Goal: Information Seeking & Learning: Check status

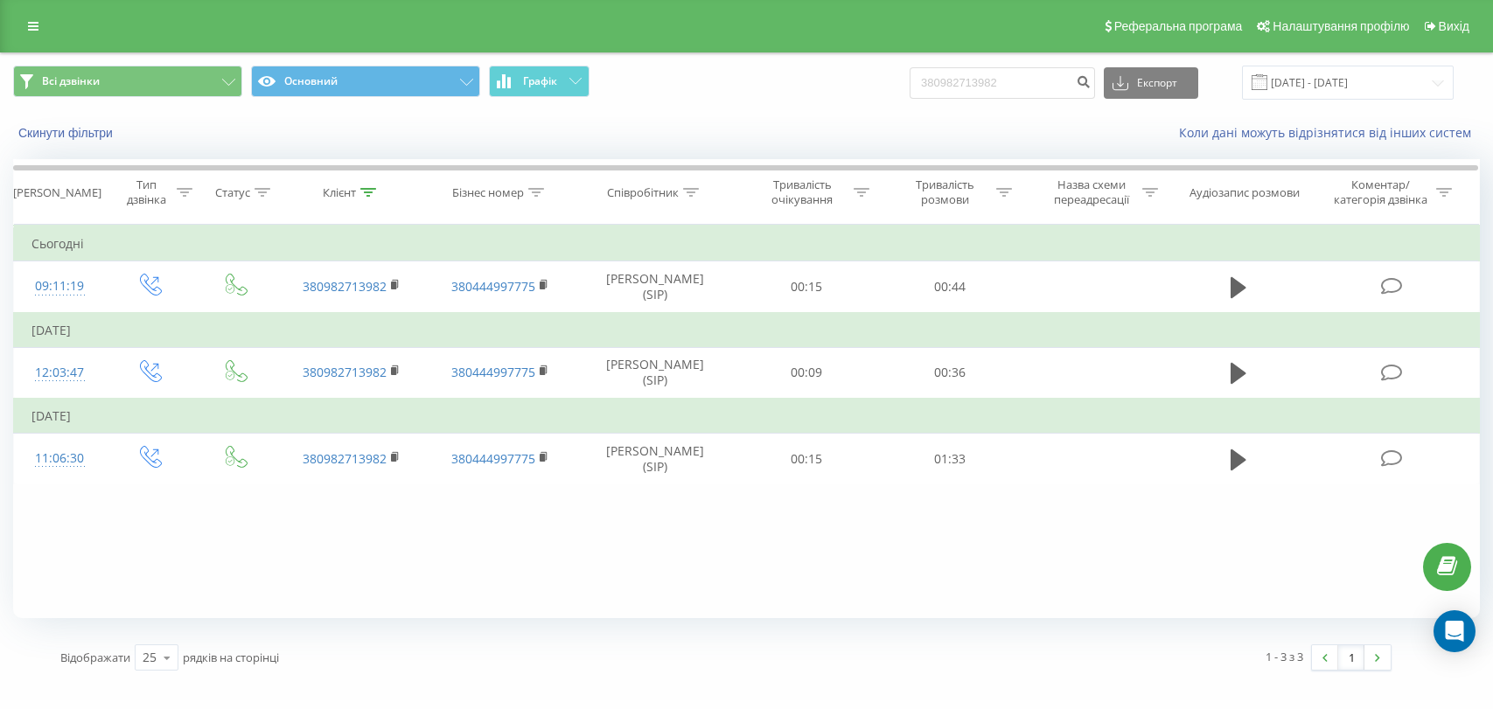
click at [1038, 84] on input "380982713982" at bounding box center [1002, 82] width 185 height 31
type input "380686942526"
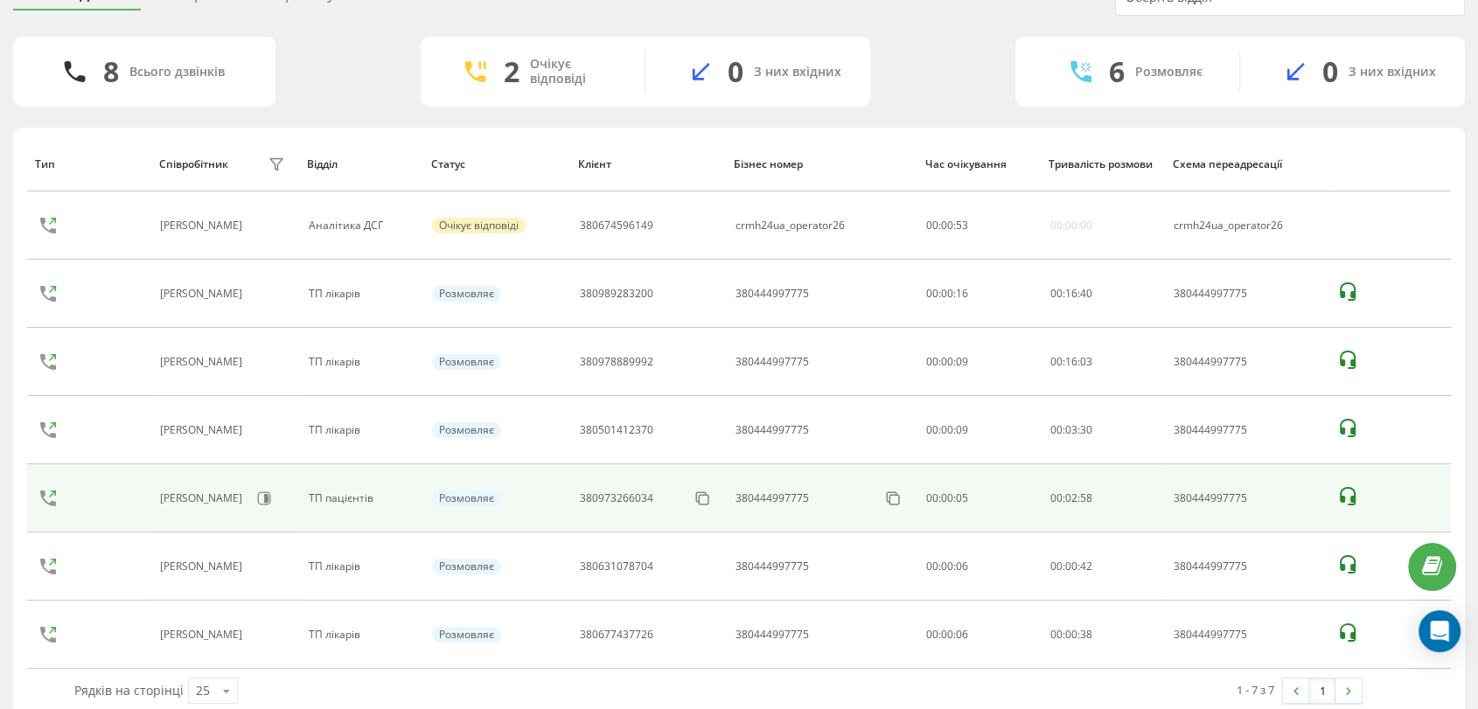
scroll to position [111, 0]
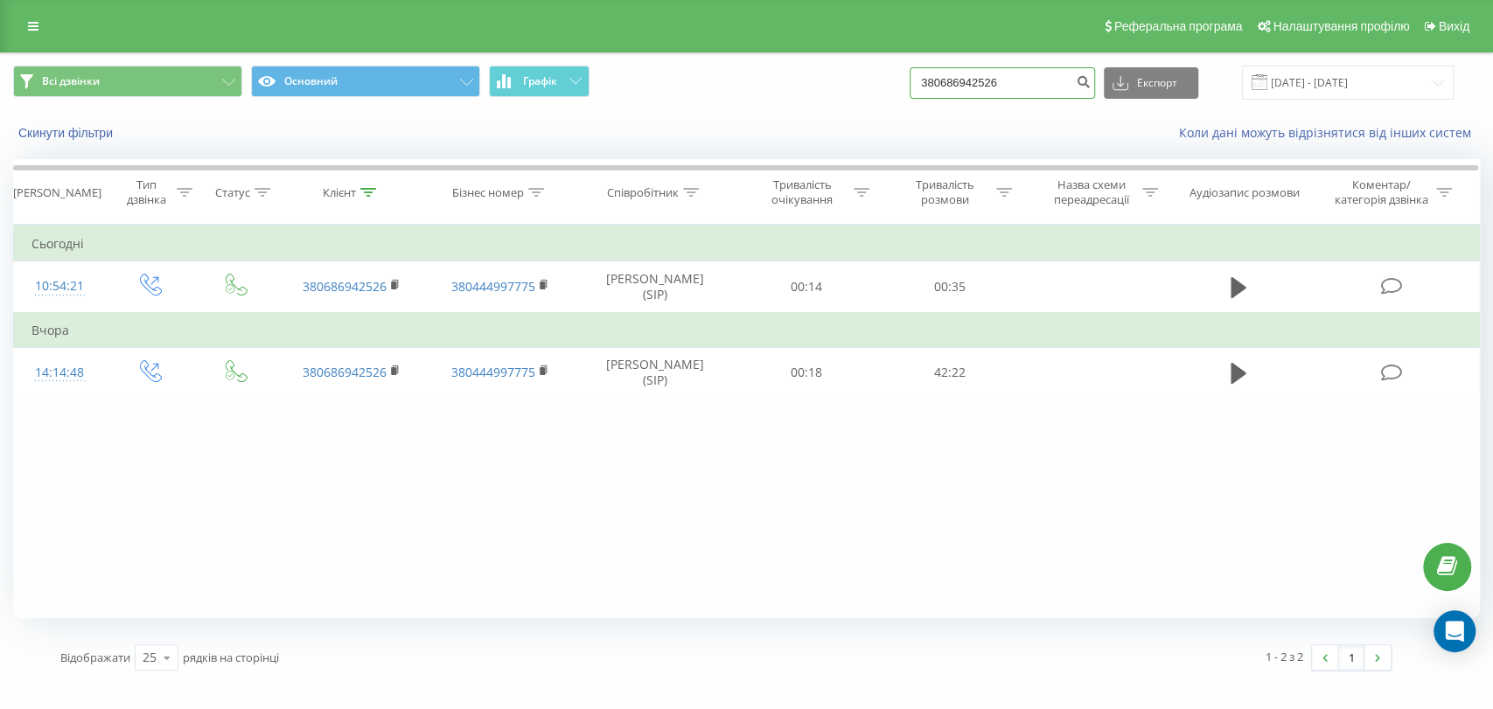
click at [1003, 74] on input "380686942526" at bounding box center [1002, 82] width 185 height 31
paste input "31611863"
type input "380631611863"
